Goal: Task Accomplishment & Management: Manage account settings

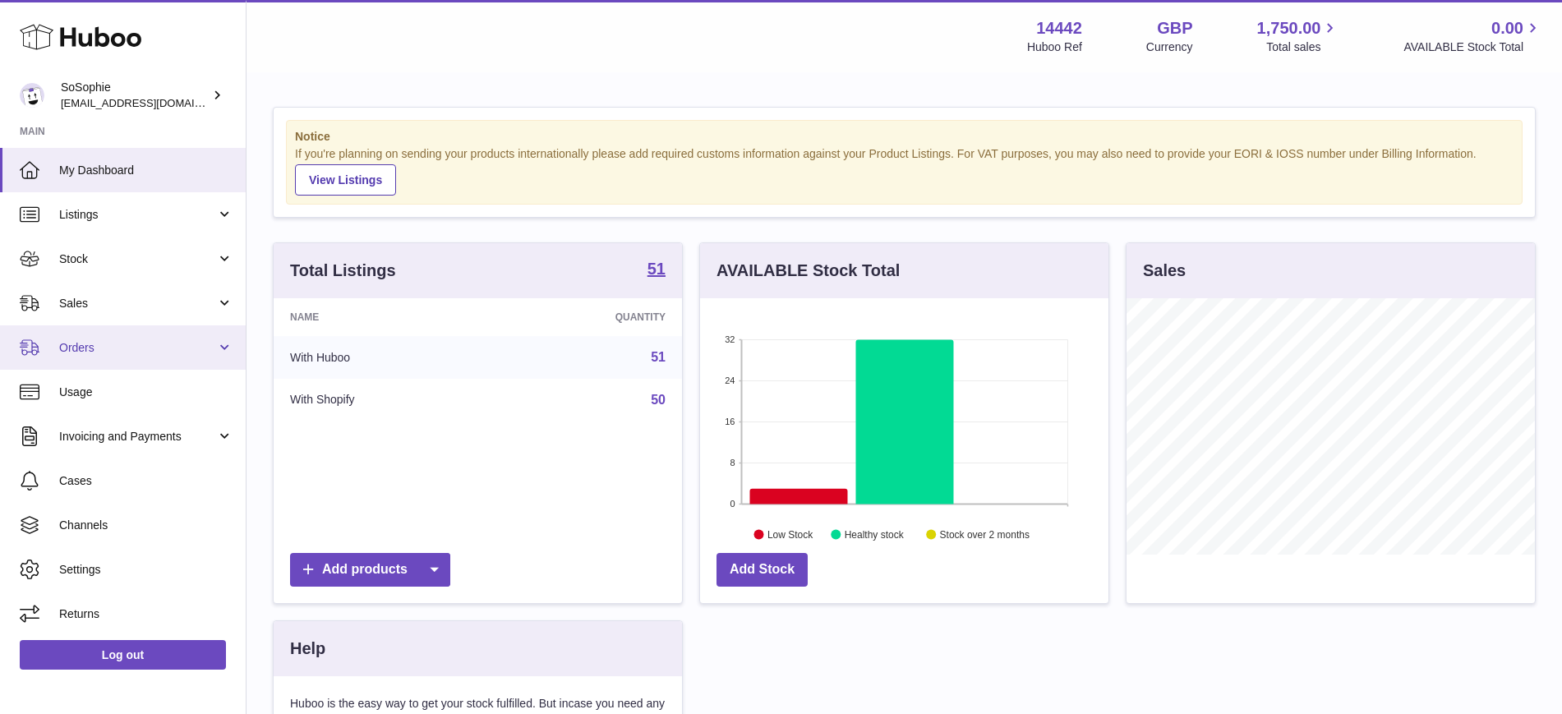
scroll to position [256, 408]
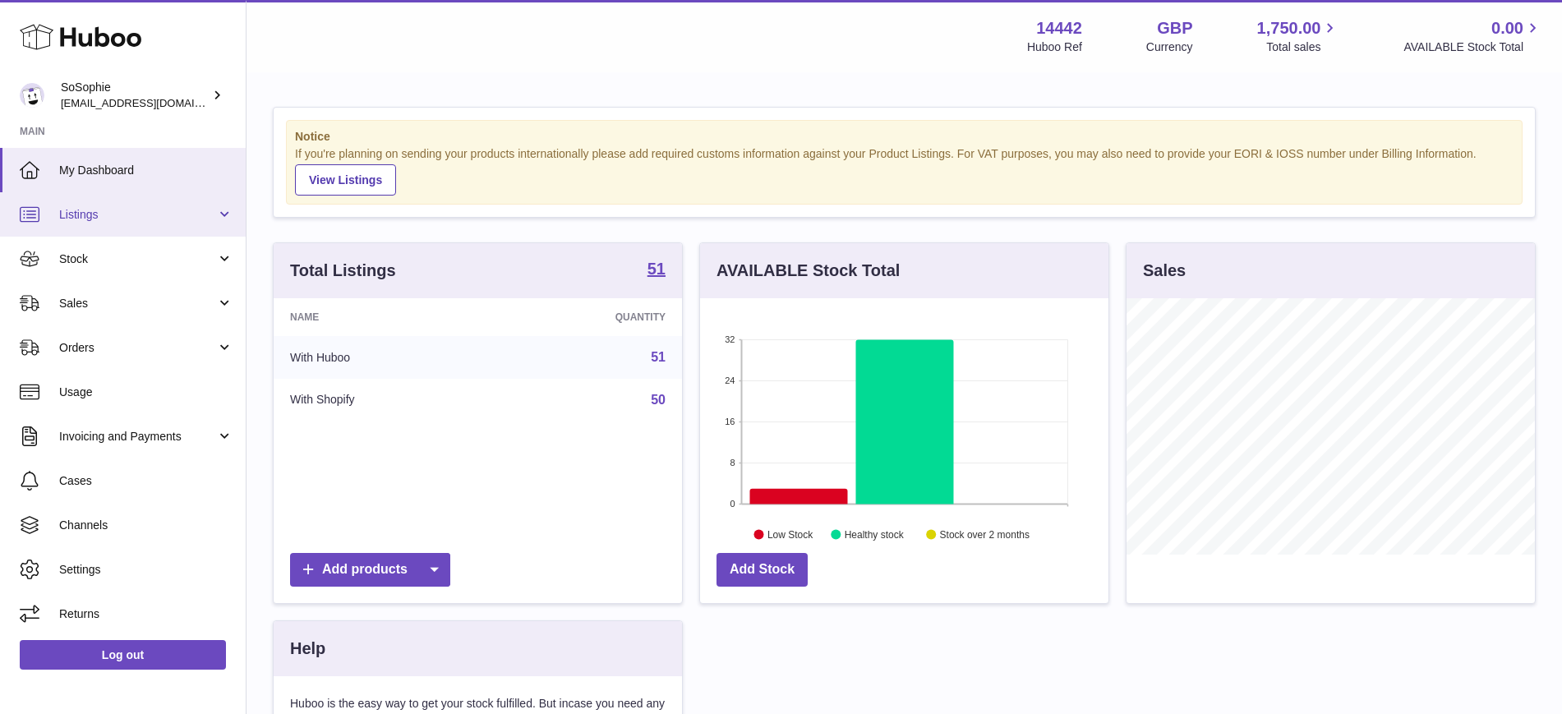
click at [94, 217] on span "Listings" at bounding box center [137, 215] width 157 height 16
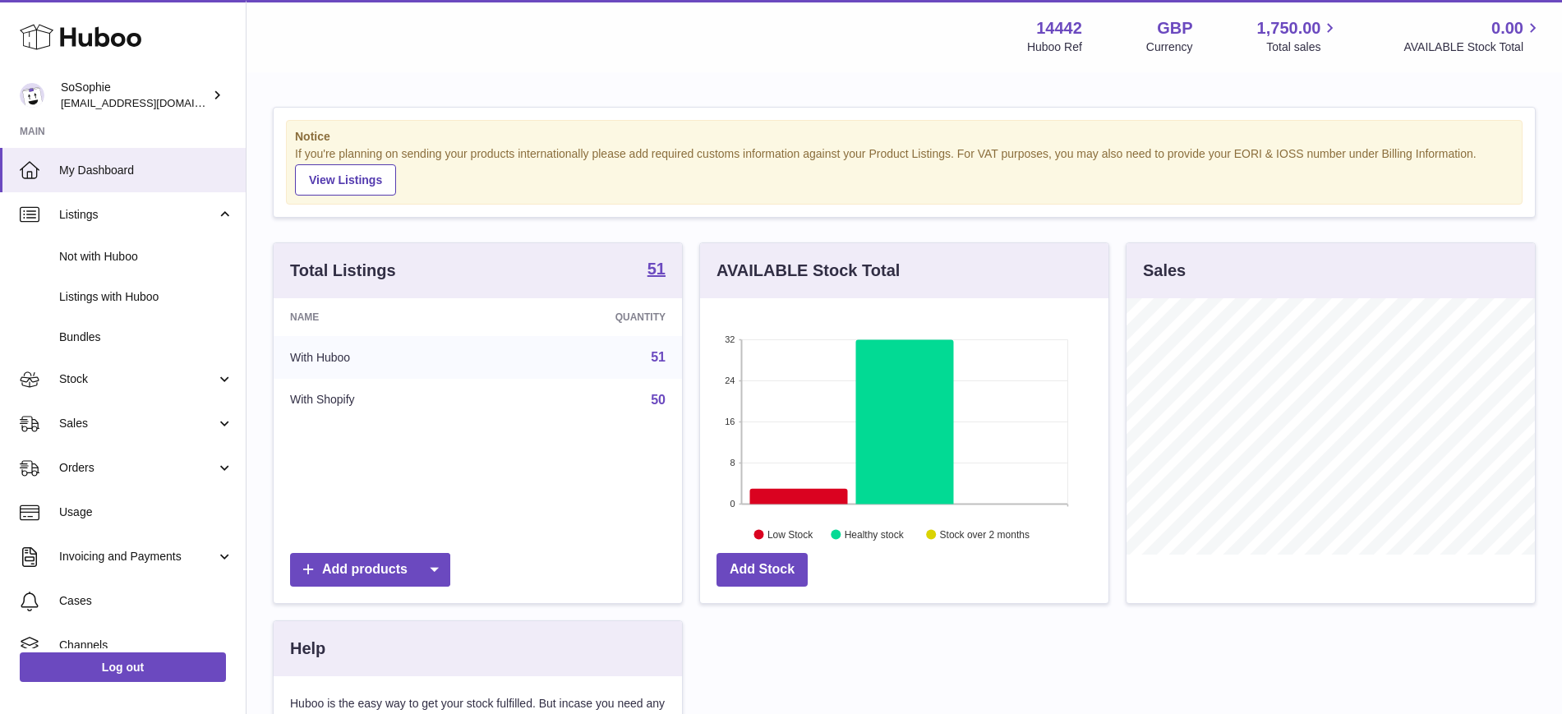
drag, startPoint x: 127, startPoint y: 288, endPoint x: 601, endPoint y: 365, distance: 479.4
click at [126, 289] on span "Listings with Huboo" at bounding box center [146, 297] width 174 height 16
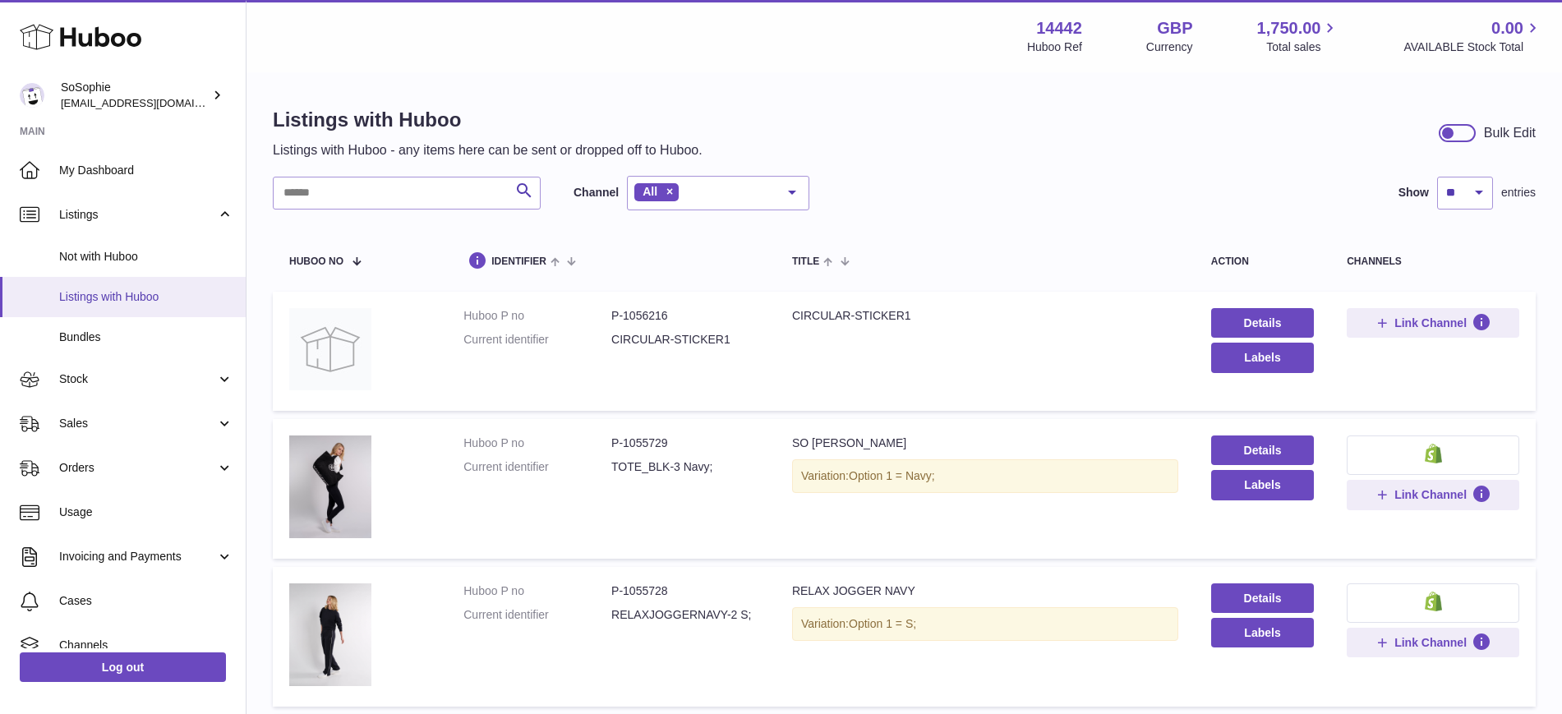
drag, startPoint x: 121, startPoint y: 264, endPoint x: 181, endPoint y: 291, distance: 65.8
click at [119, 265] on link "Not with Huboo" at bounding box center [123, 257] width 246 height 40
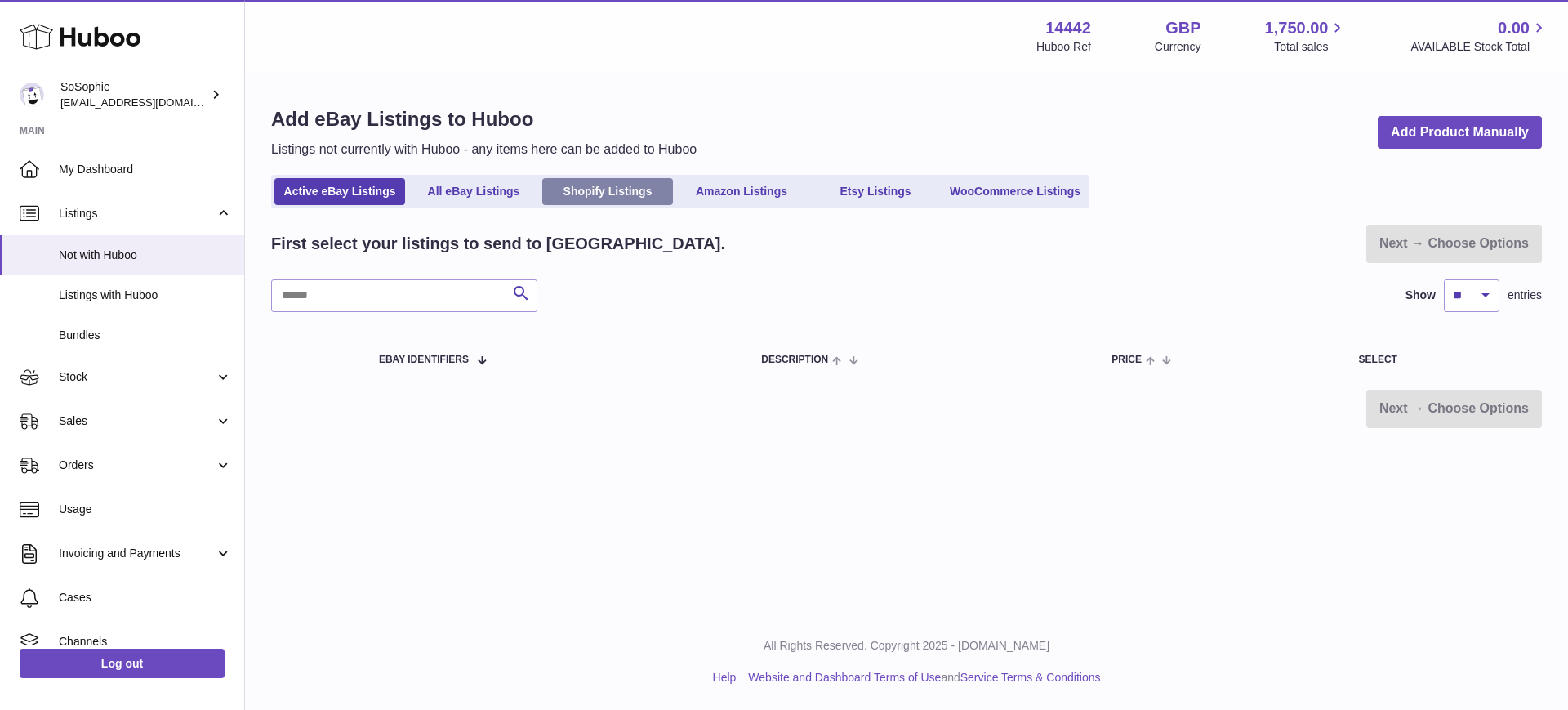
click at [589, 195] on link "Shopify Listings" at bounding box center [607, 191] width 130 height 27
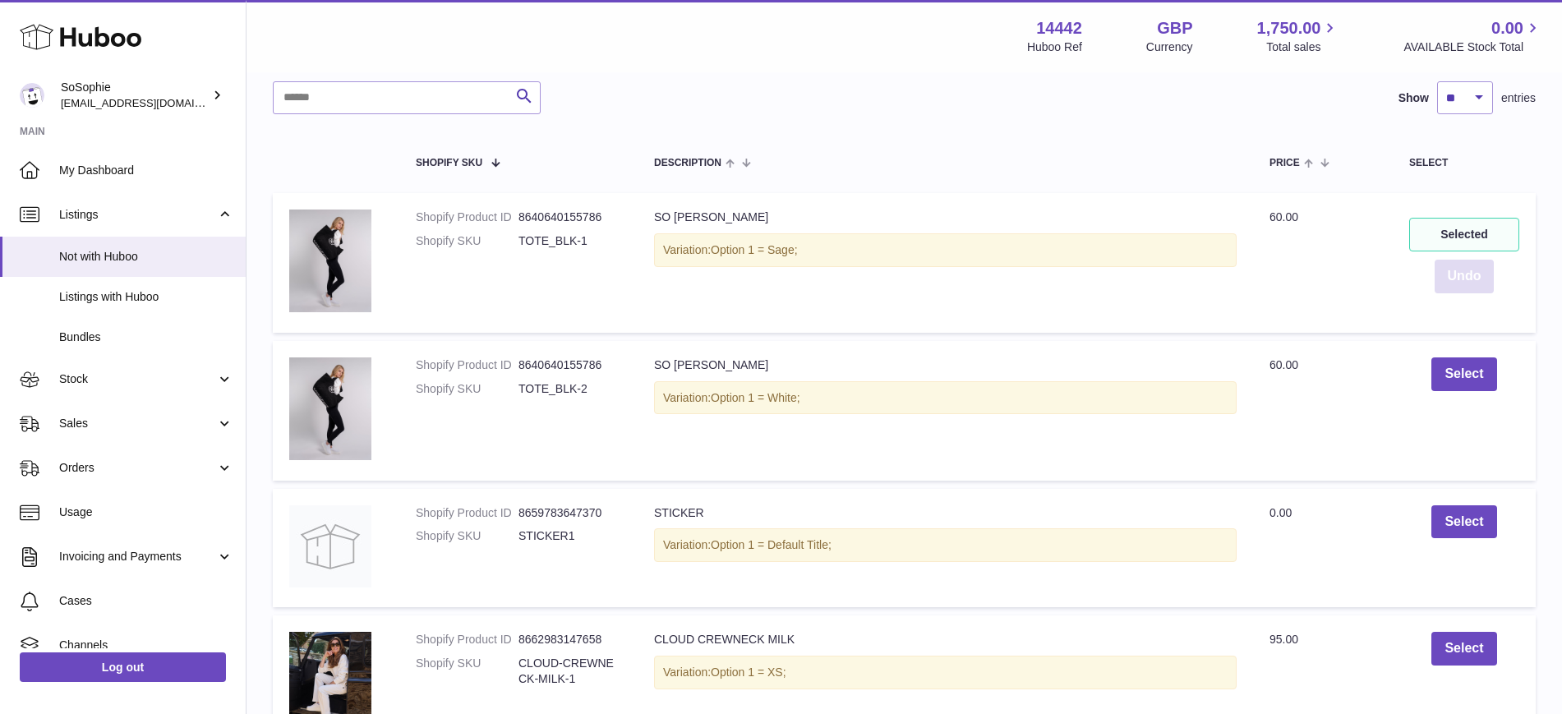
scroll to position [103, 0]
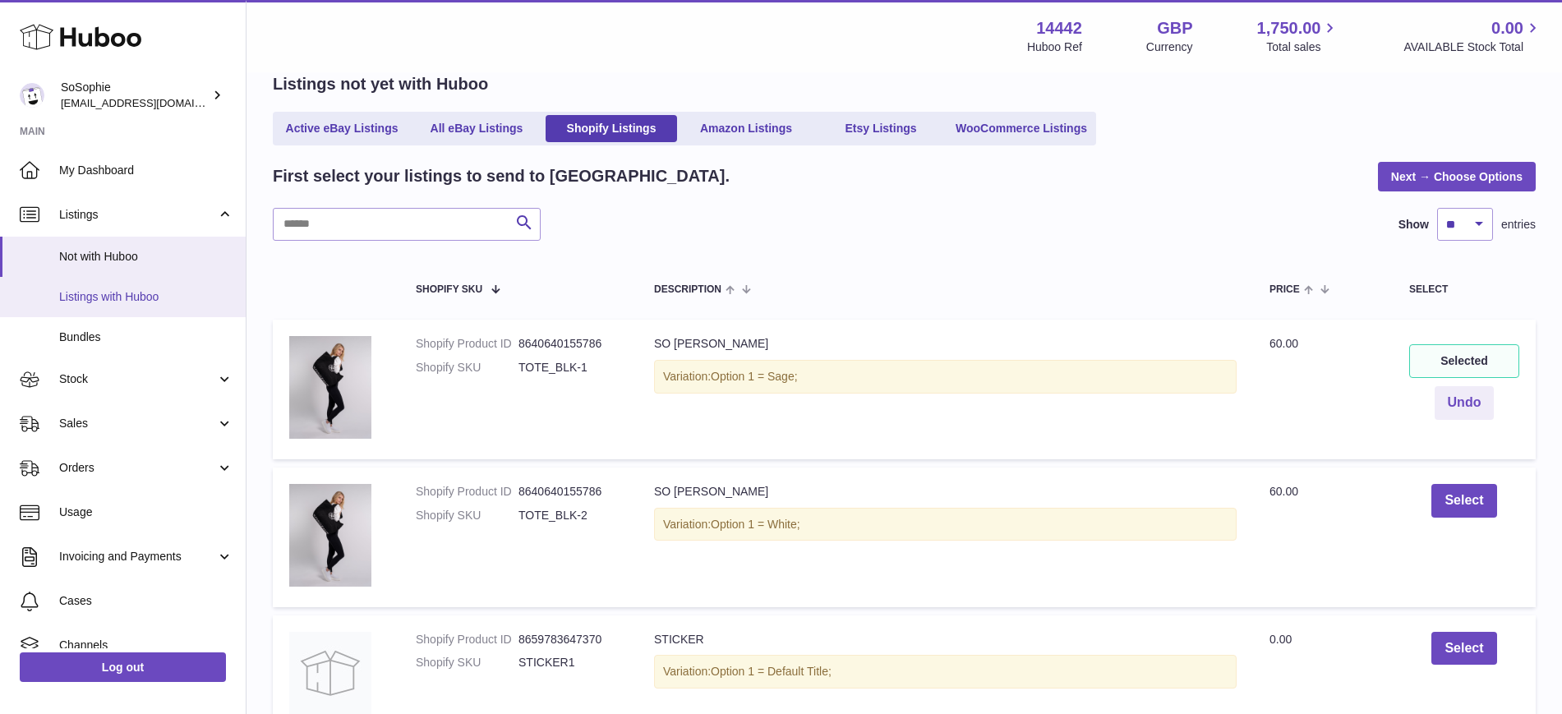
click at [128, 298] on span "Listings with Huboo" at bounding box center [146, 297] width 174 height 16
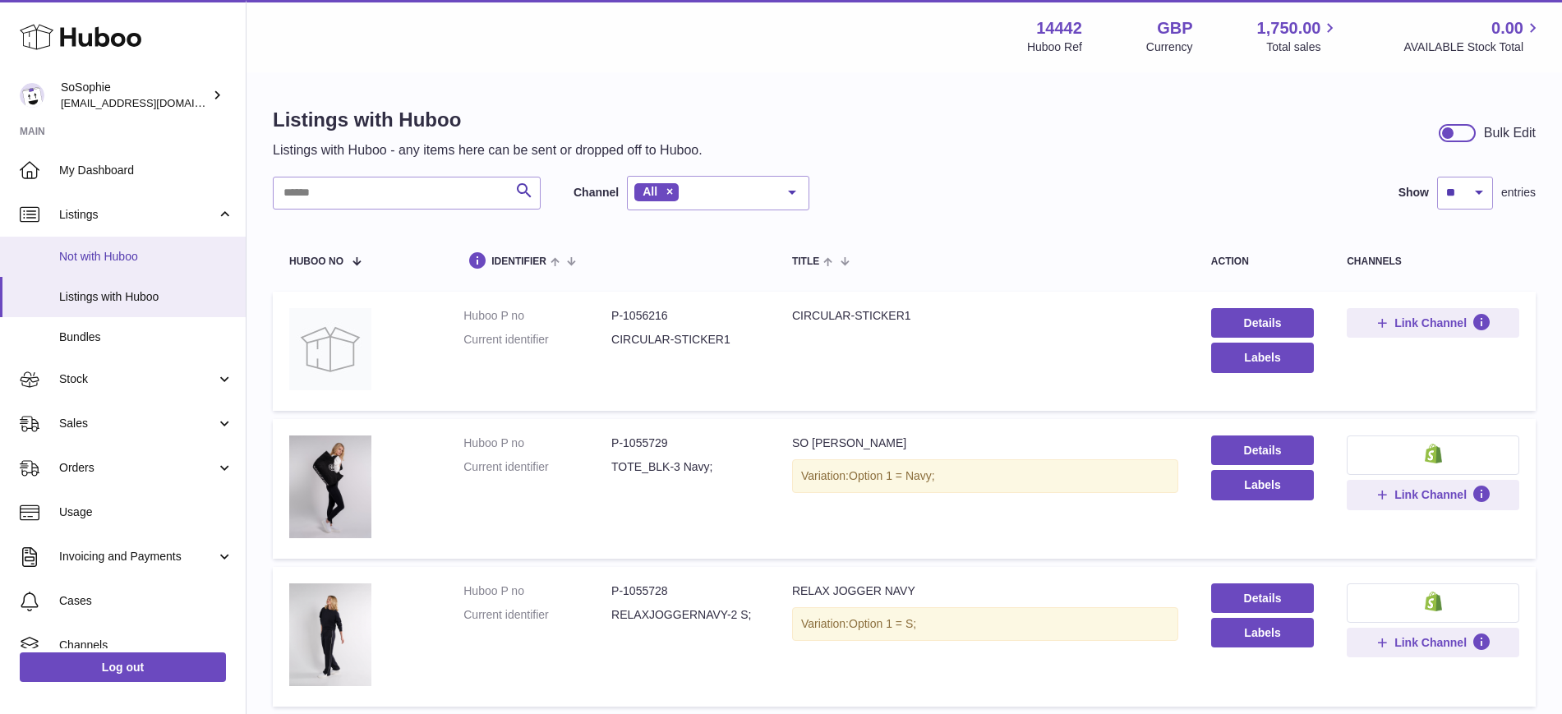
click at [98, 256] on span "Not with Huboo" at bounding box center [146, 257] width 174 height 16
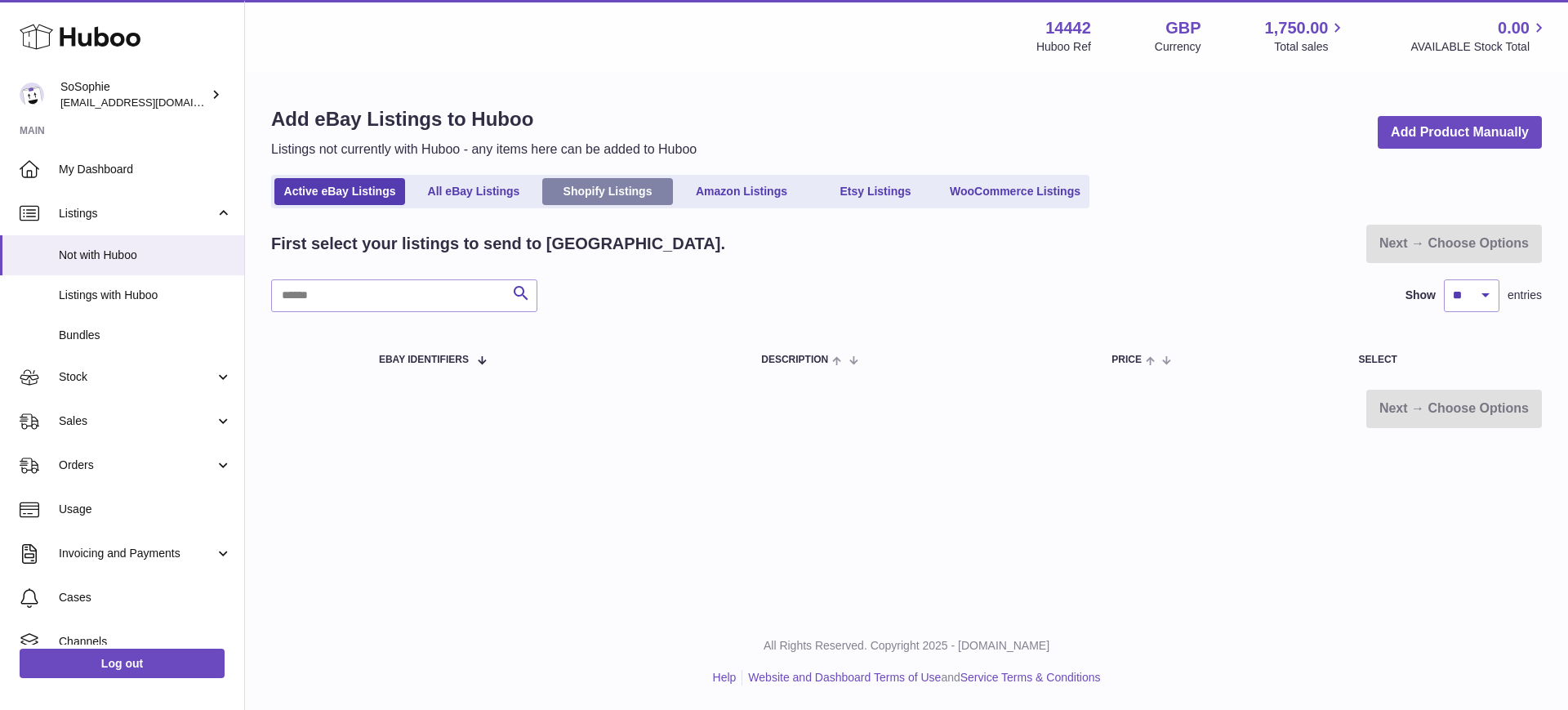
click at [622, 190] on link "Shopify Listings" at bounding box center [607, 191] width 130 height 27
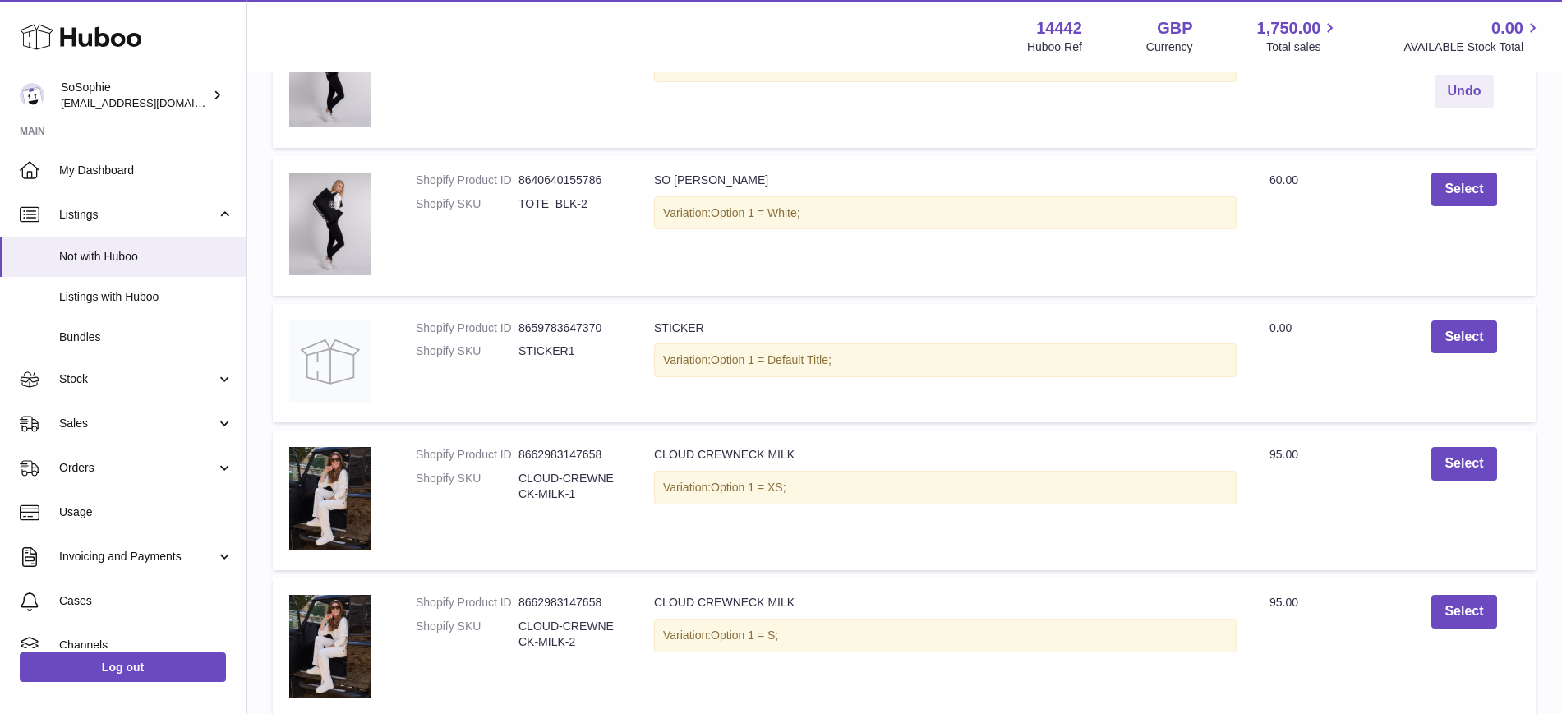
scroll to position [411, 0]
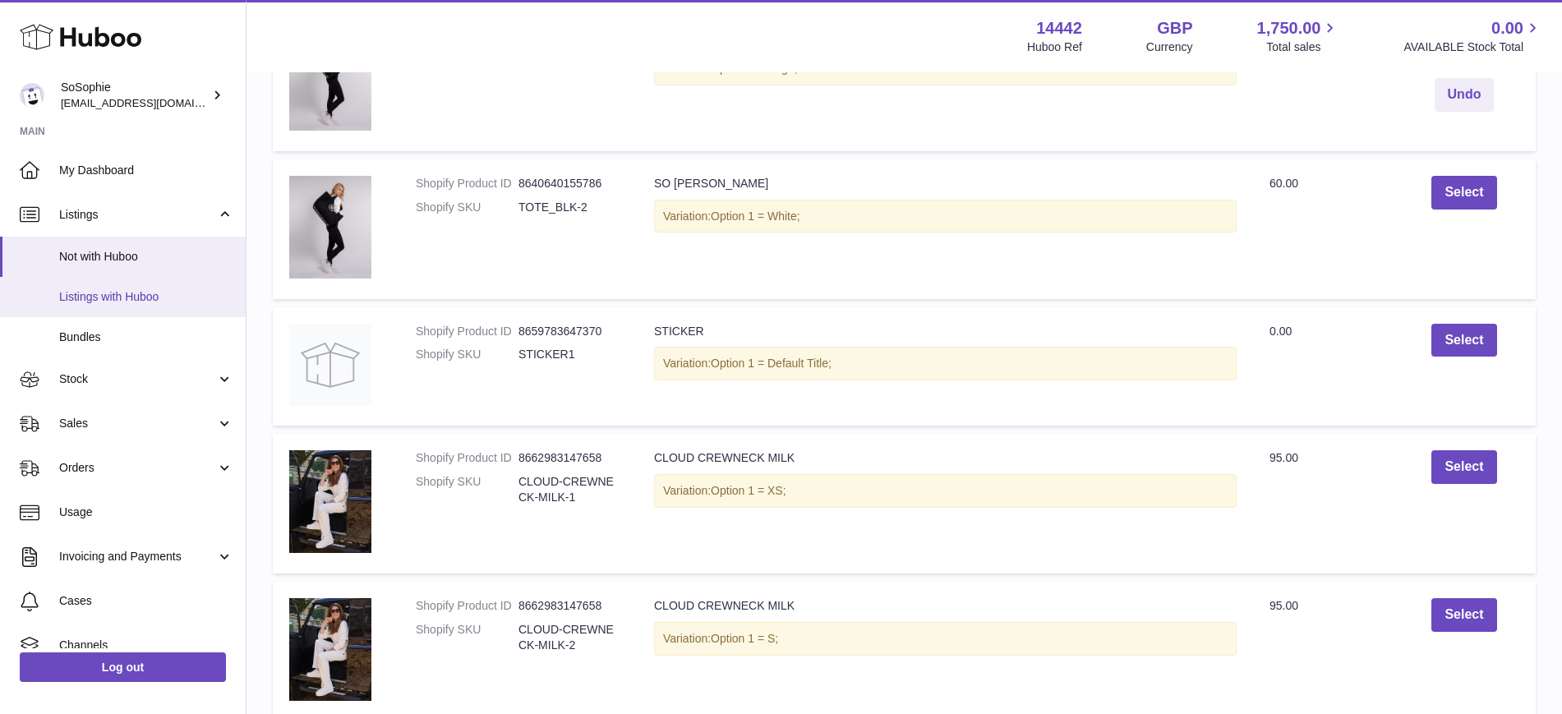
click at [65, 283] on link "Listings with Huboo" at bounding box center [123, 297] width 246 height 40
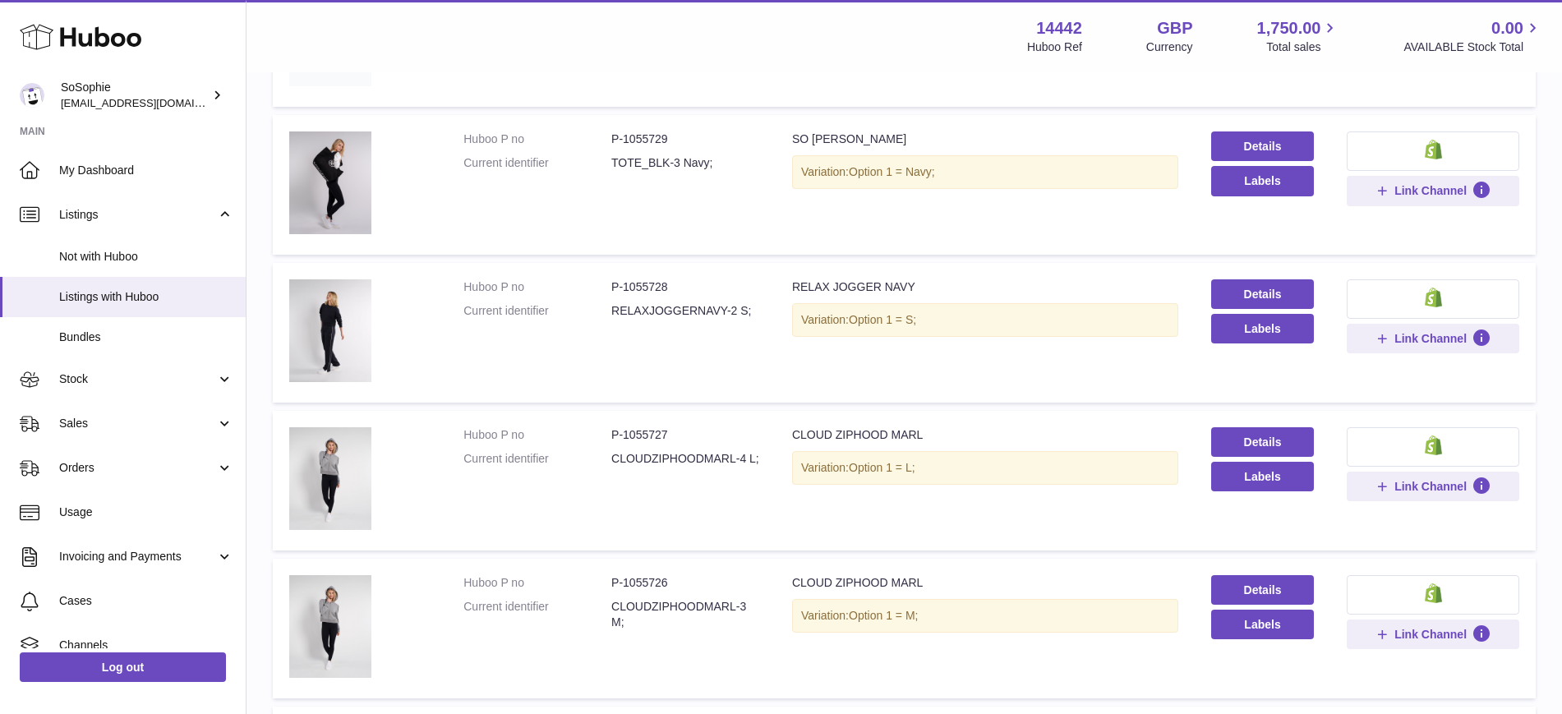
scroll to position [411, 0]
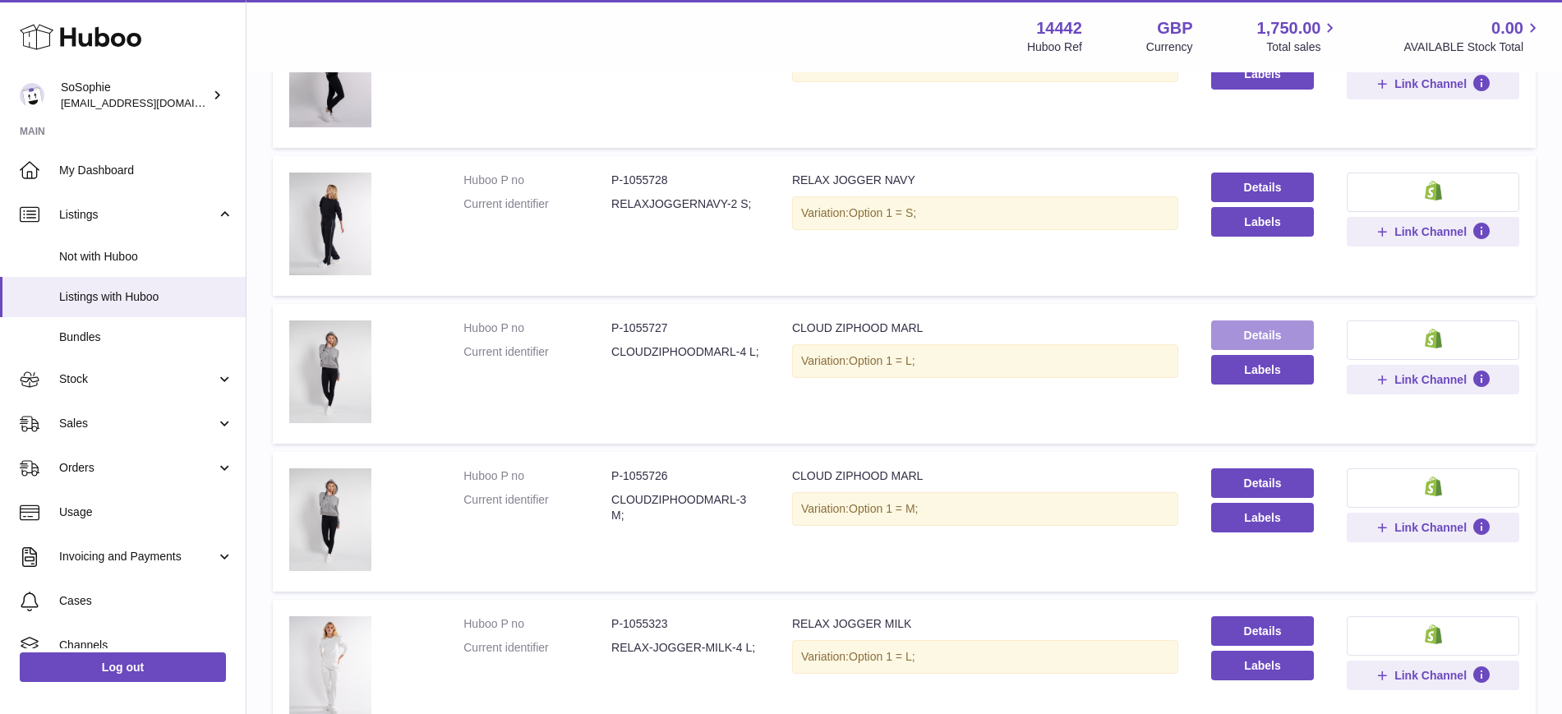
click at [1245, 331] on link "Details" at bounding box center [1262, 335] width 103 height 30
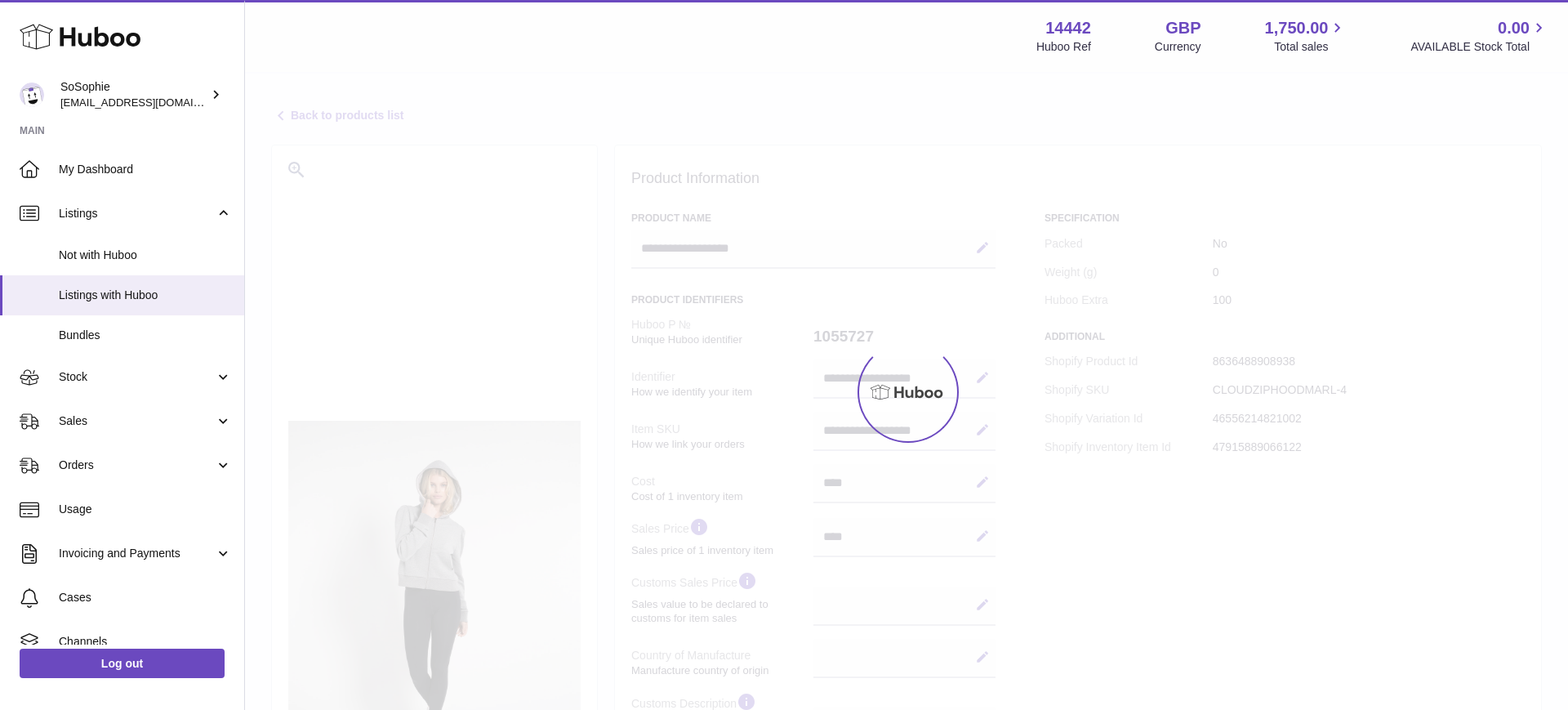
select select
select select "***"
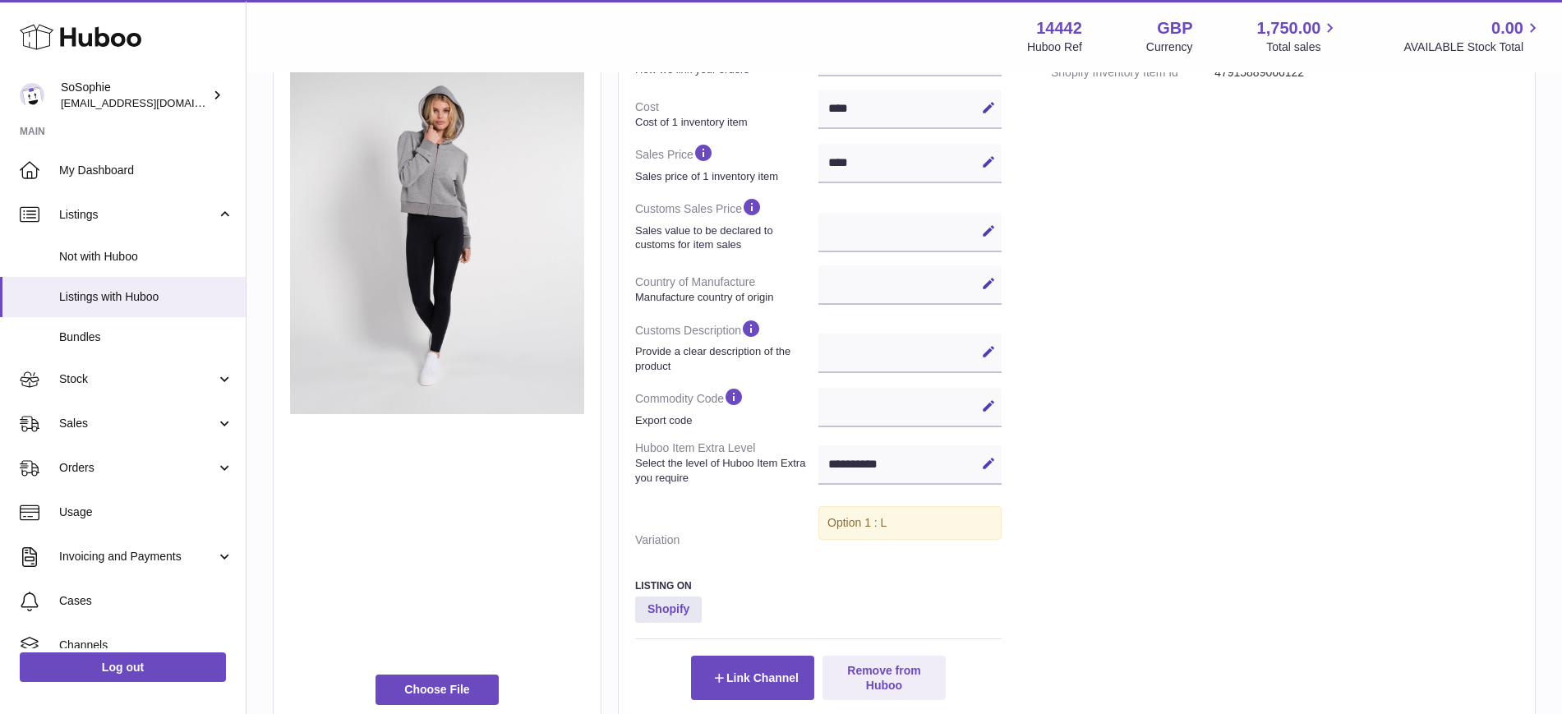
scroll to position [313, 0]
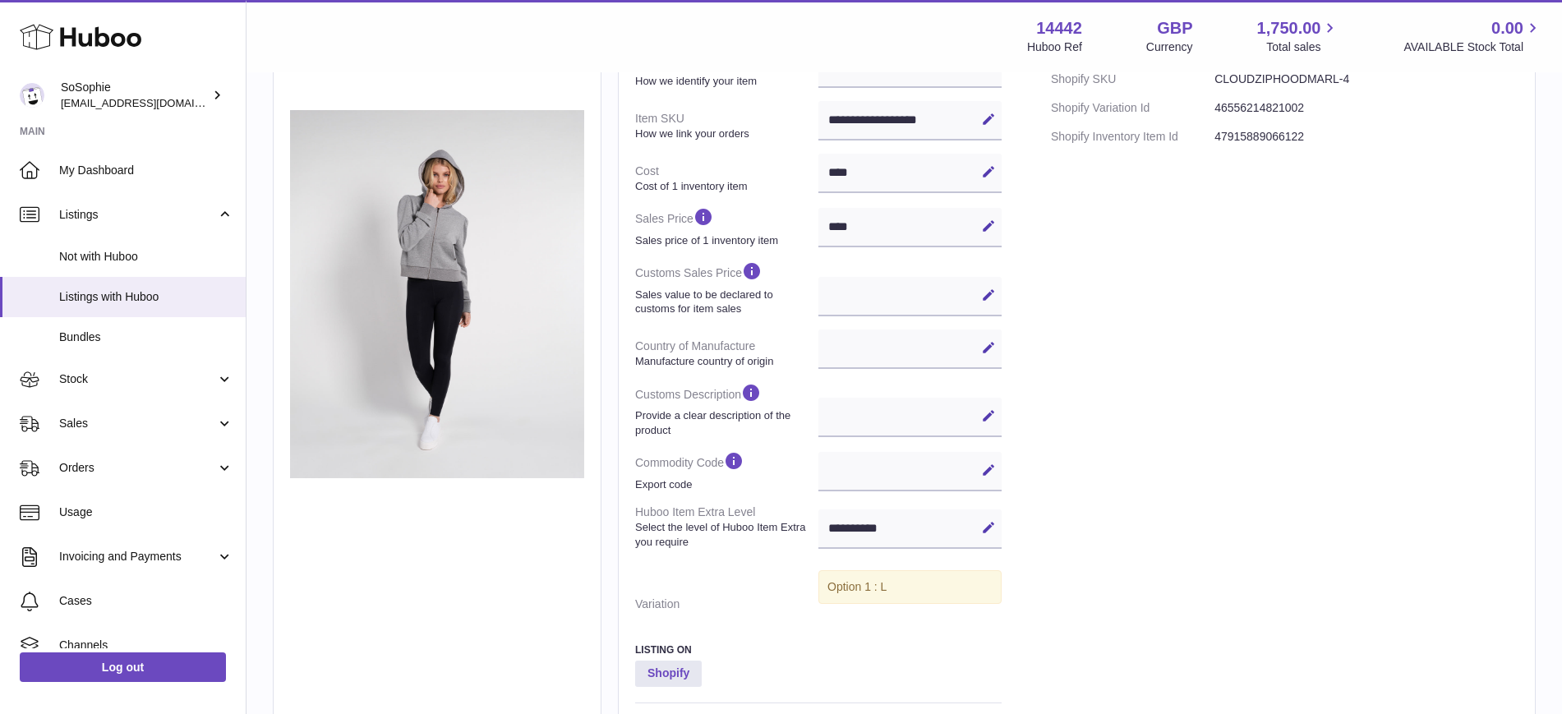
click at [868, 355] on div "**********" at bounding box center [909, 348] width 183 height 39
click at [885, 412] on div "Edit Cancel Save" at bounding box center [909, 417] width 183 height 39
click at [132, 301] on span "Listings with Huboo" at bounding box center [146, 297] width 174 height 16
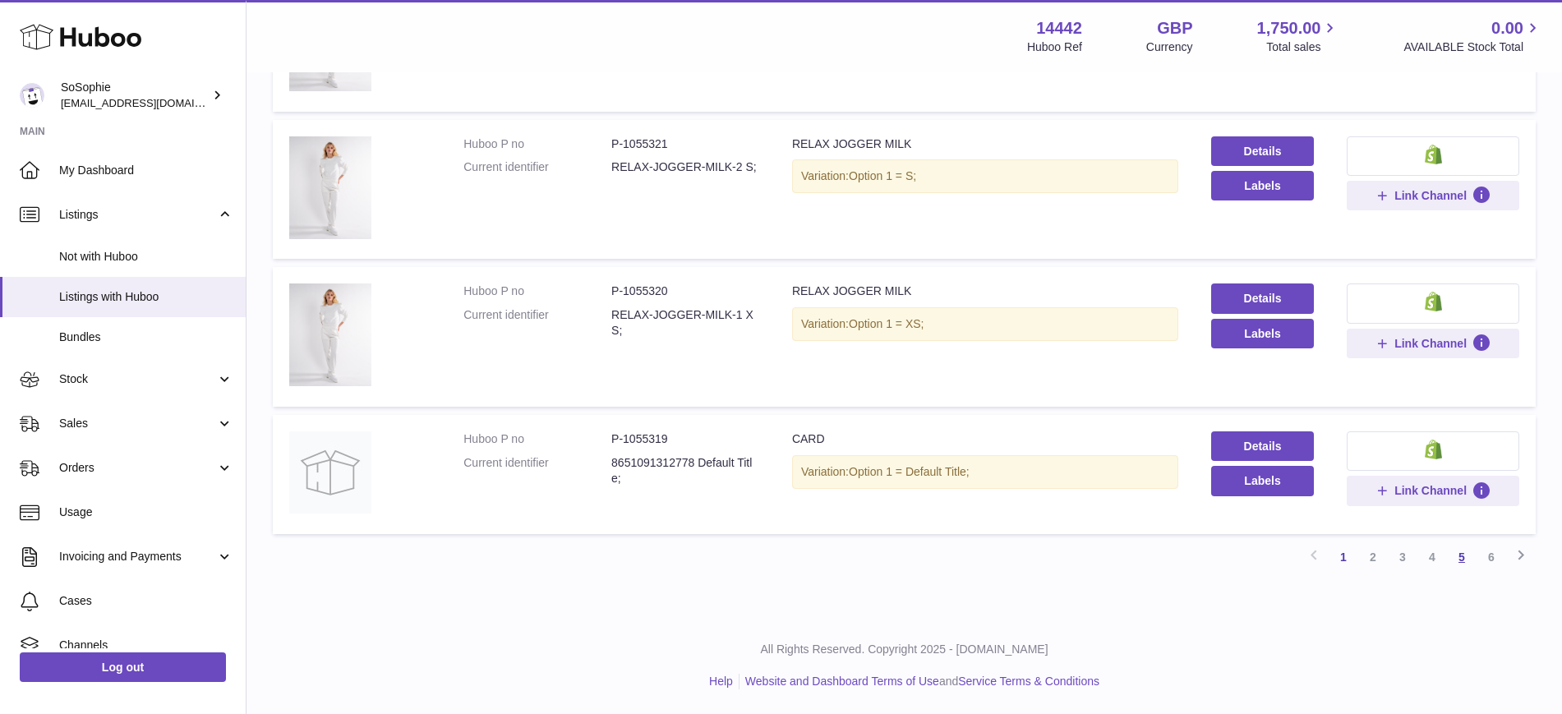
click at [1463, 559] on link "5" at bounding box center [1462, 557] width 30 height 30
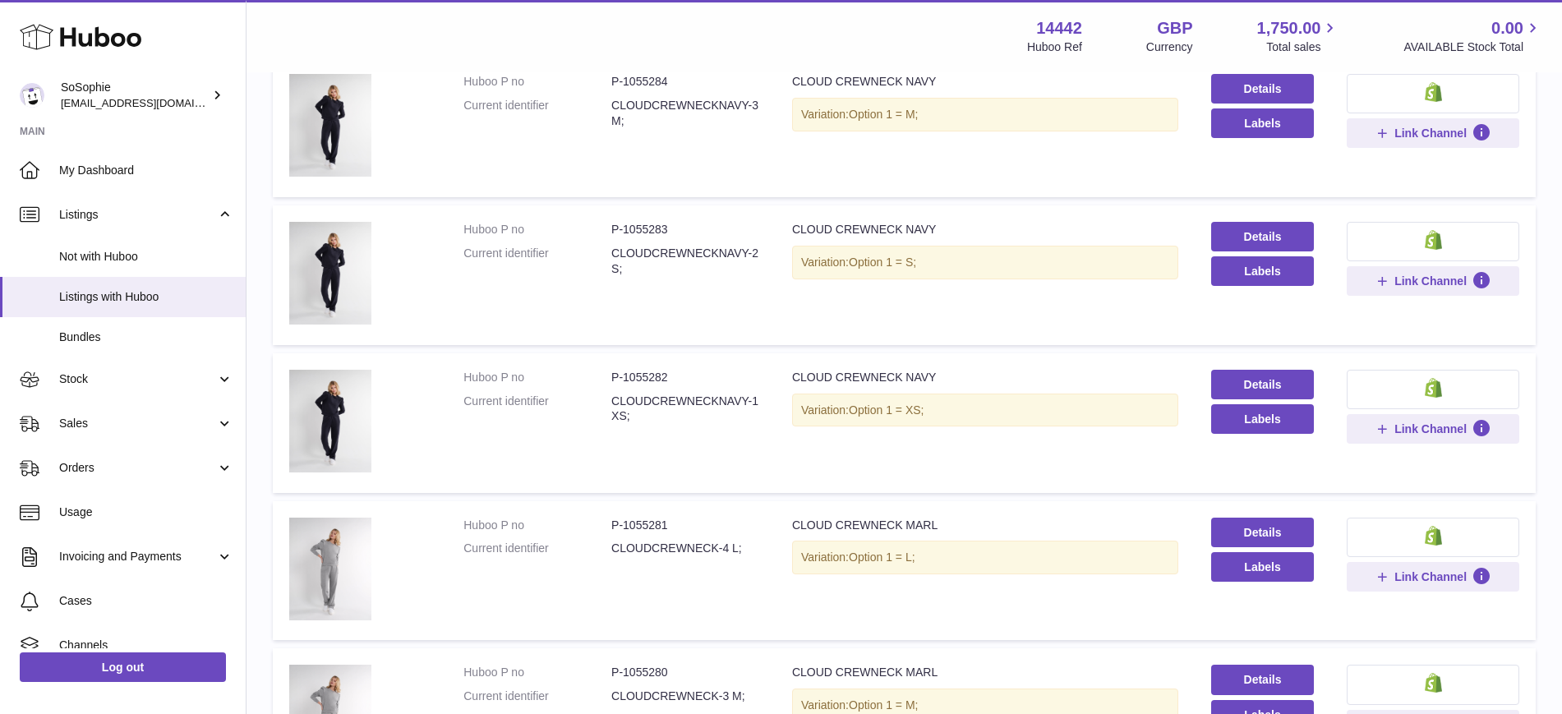
scroll to position [928, 0]
